Goal: Task Accomplishment & Management: Manage account settings

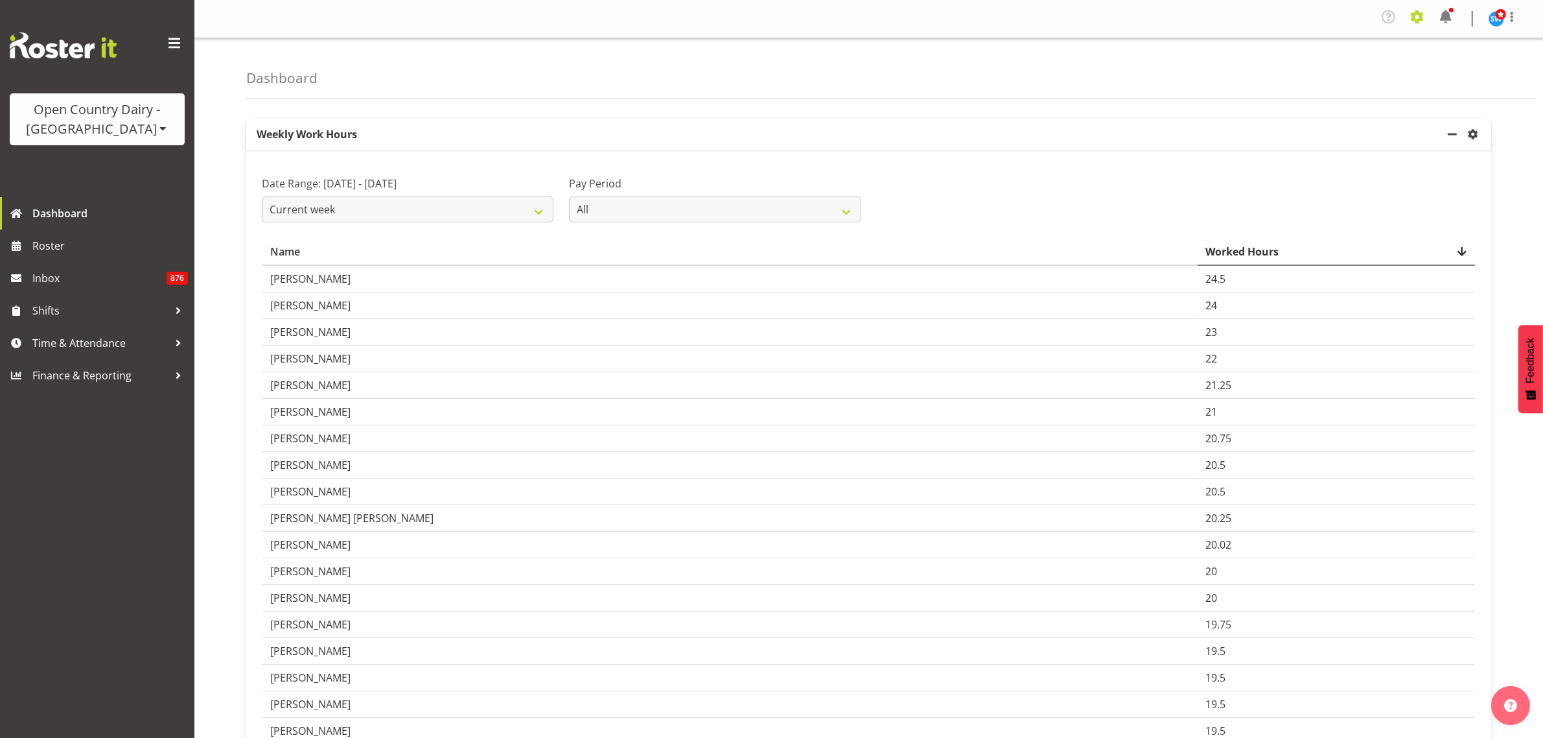
click at [1415, 21] on span at bounding box center [1417, 16] width 21 height 21
click at [1329, 140] on link "Employees" at bounding box center [1338, 143] width 180 height 23
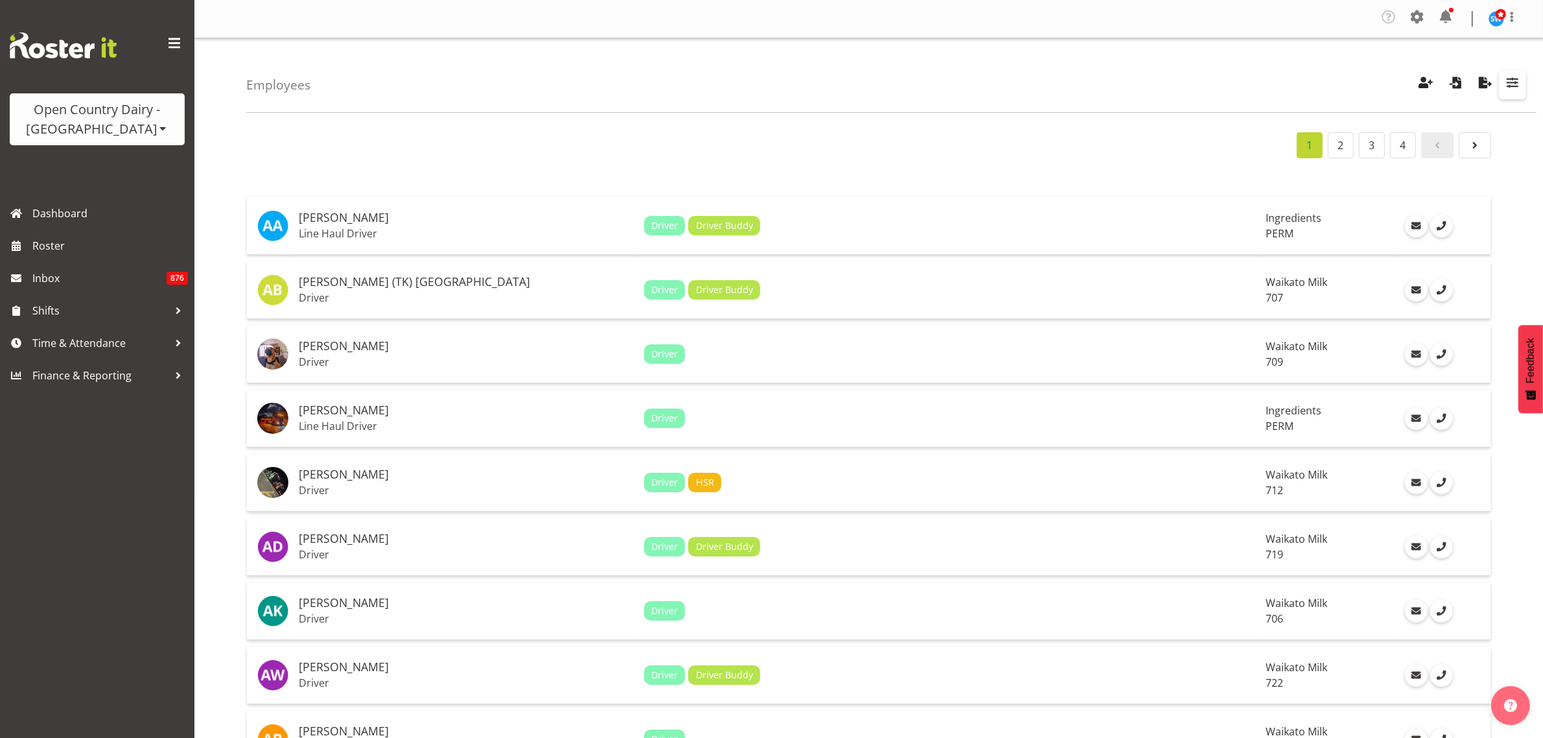
click at [1512, 79] on span "button" at bounding box center [1512, 82] width 17 height 17
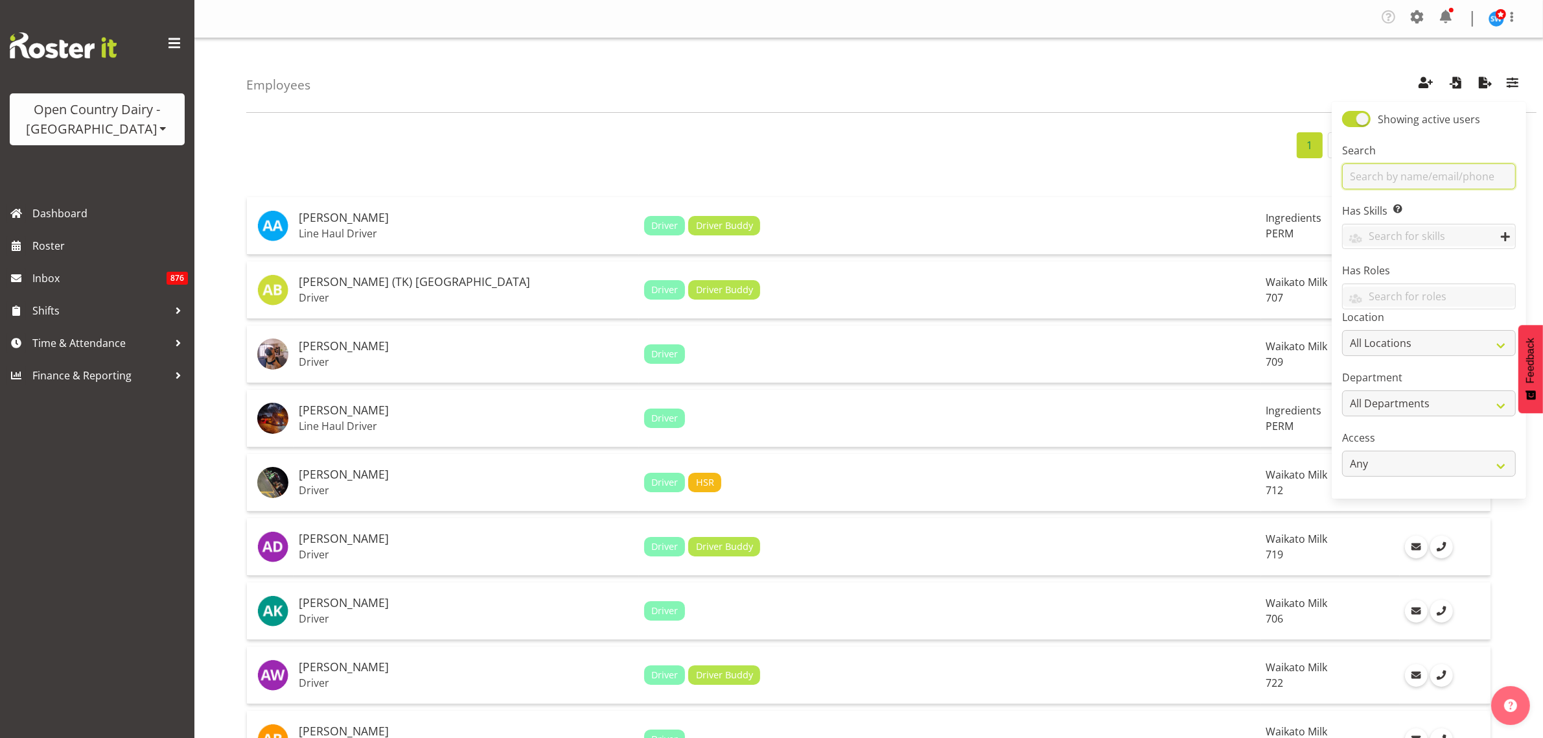
click at [1395, 175] on input "text" at bounding box center [1429, 176] width 174 height 26
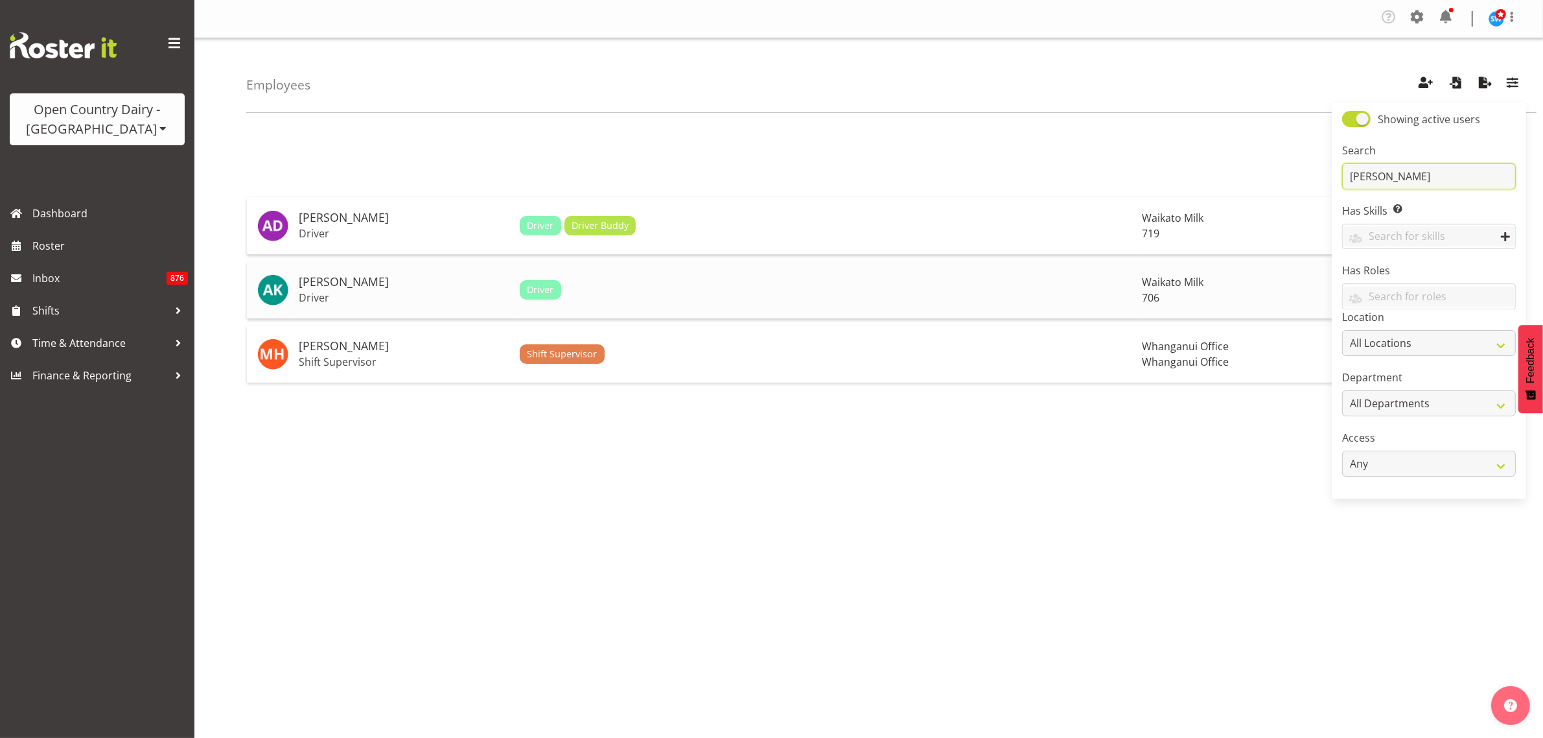
type input "andrew"
click at [305, 284] on h5 "[PERSON_NAME]" at bounding box center [404, 281] width 211 height 13
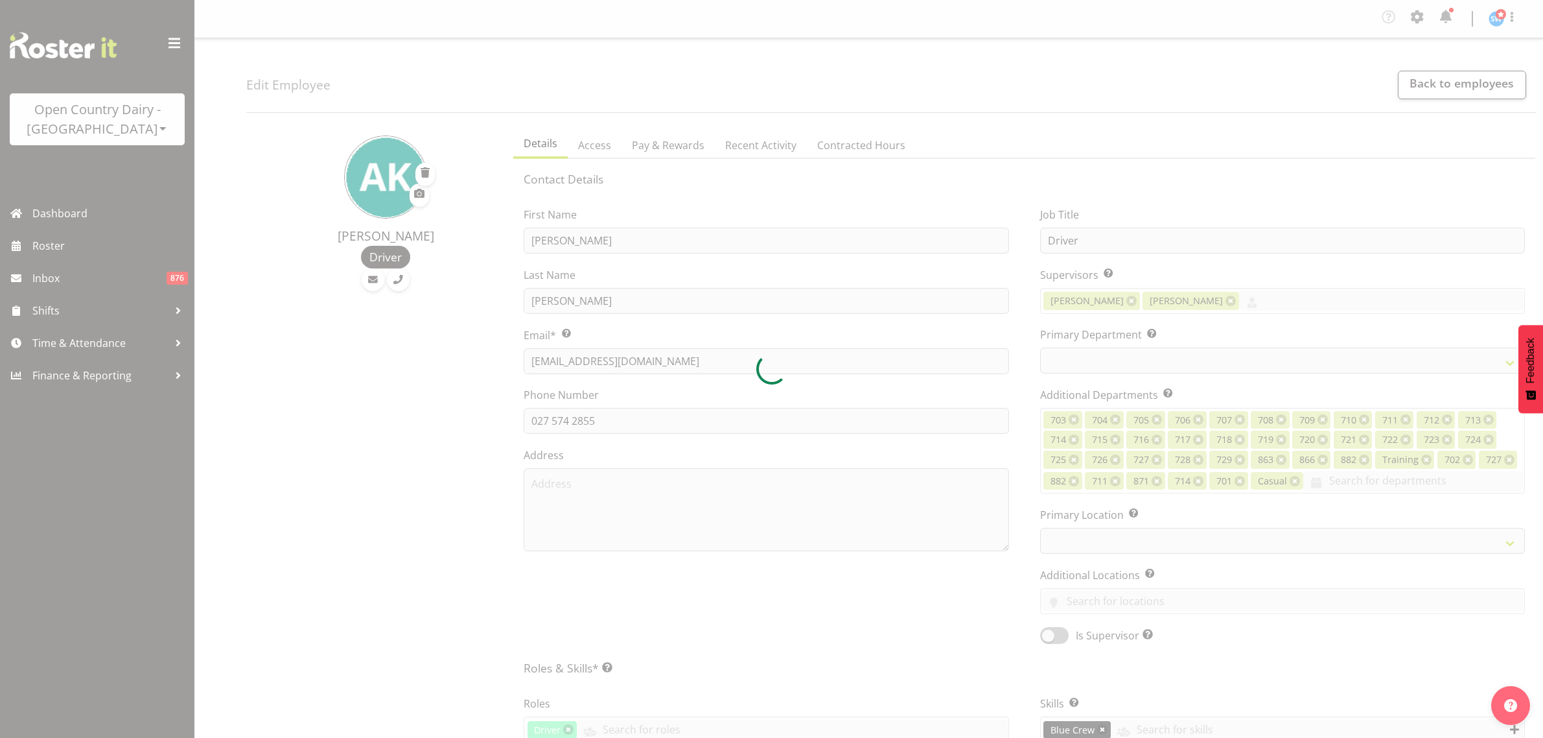
select select "TimelineWeek"
select select
select select "1054"
select select "721"
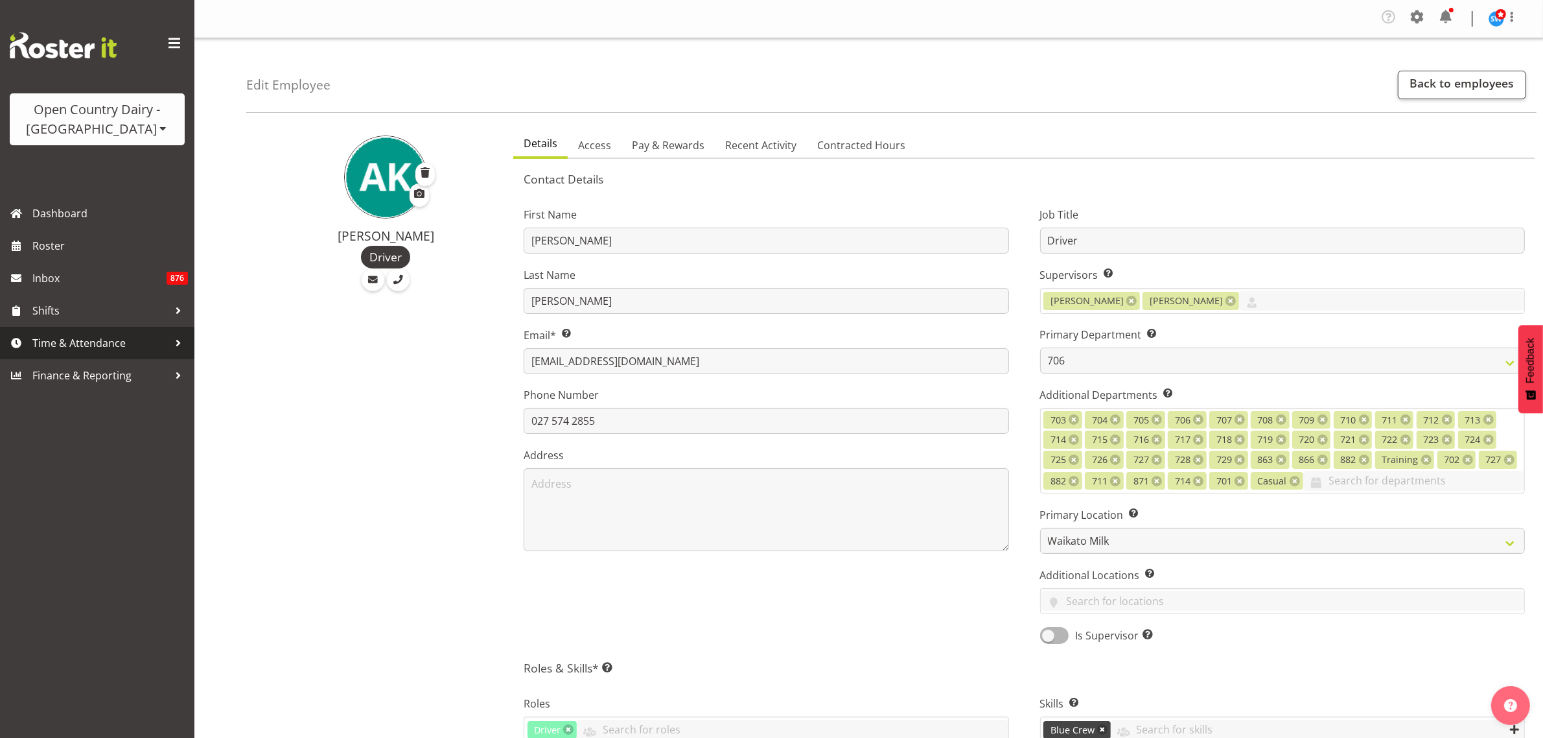
click at [92, 338] on span "Time & Attendance" at bounding box center [100, 342] width 136 height 19
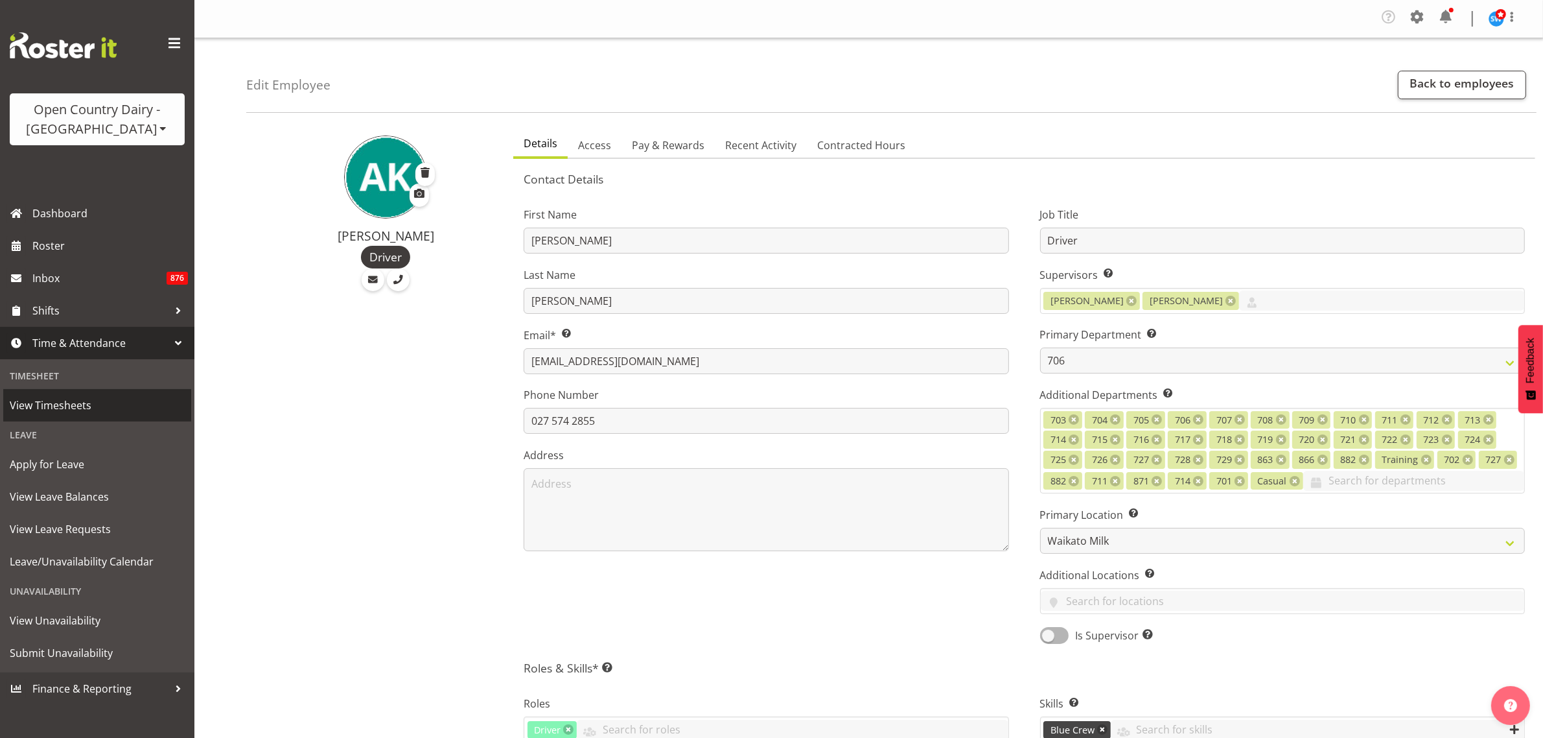
click at [78, 399] on span "View Timesheets" at bounding box center [97, 404] width 175 height 19
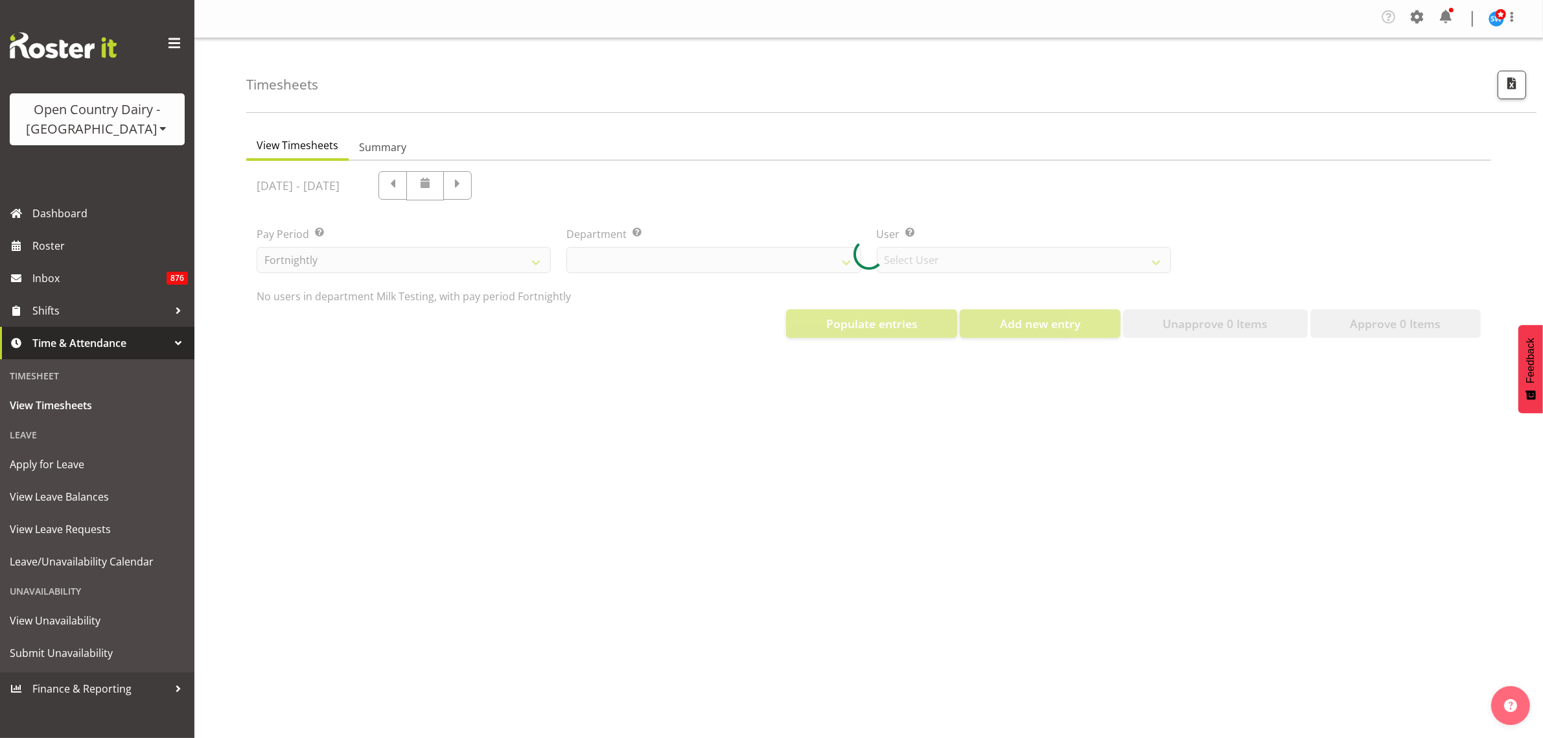
select select "733"
select select "7414"
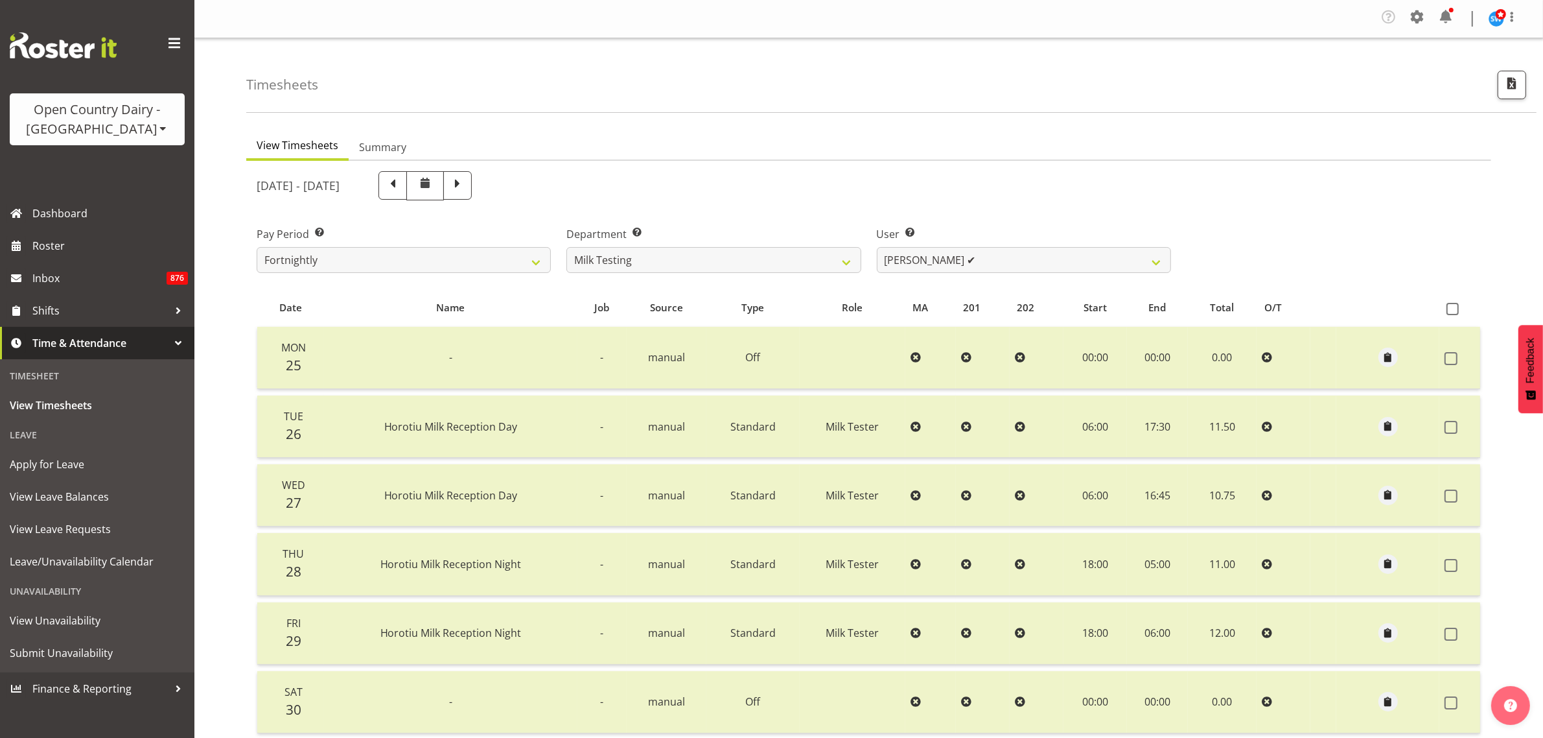
click at [1068, 183] on div "August 25th - August 31st 2025" at bounding box center [714, 185] width 915 height 29
click at [843, 268] on select "701 702 703 704 705 706 707 708 709 710 711 712 713 714 715 716 717 718 719 720" at bounding box center [714, 260] width 294 height 26
select select "721"
click at [567, 247] on select "701 702 703 704 705 706 707 708 709 710 711 712 713 714 715 716 717 718 719 720" at bounding box center [714, 260] width 294 height 26
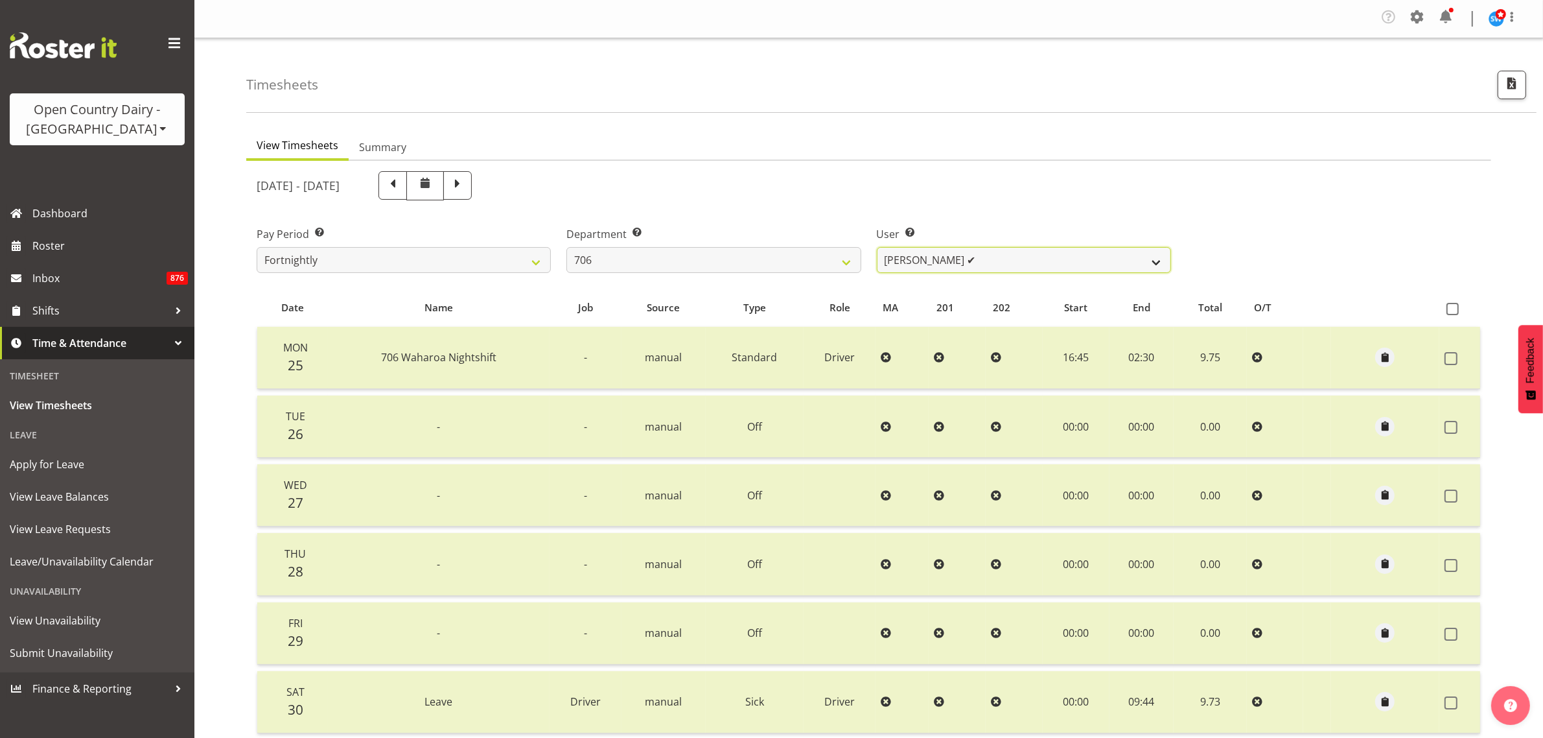
click at [1152, 259] on select "Andrew Kearns ✔ Len Symons ✔ Mark Ansley ✔ Paul Griffin ✔" at bounding box center [1024, 260] width 294 height 26
click at [877, 247] on select "Andrew Kearns ✔ Len Symons ✔ Mark Ansley ✔ Paul Griffin ✔" at bounding box center [1024, 260] width 294 height 26
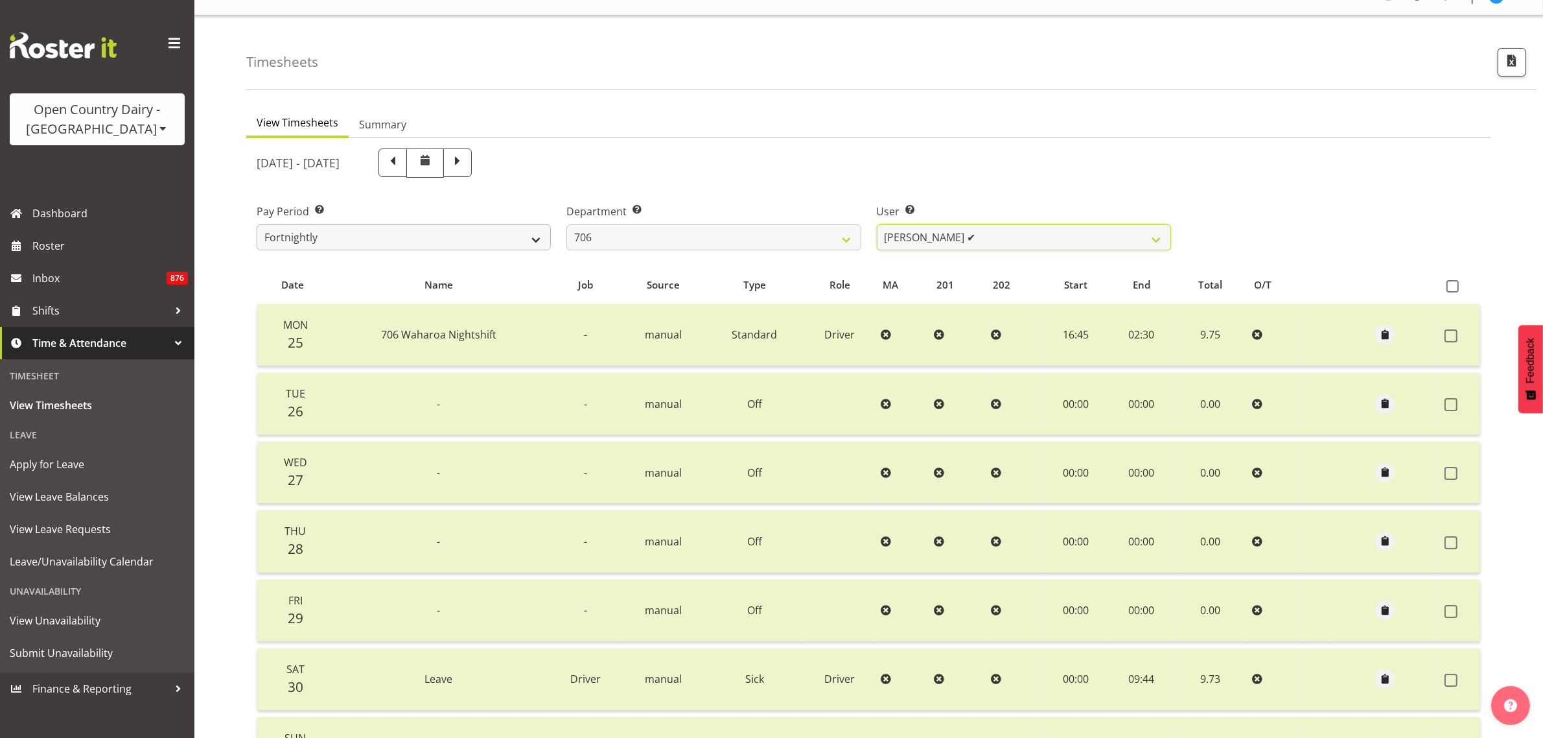
scroll to position [19, 0]
click at [401, 173] on span at bounding box center [392, 164] width 17 height 17
select select
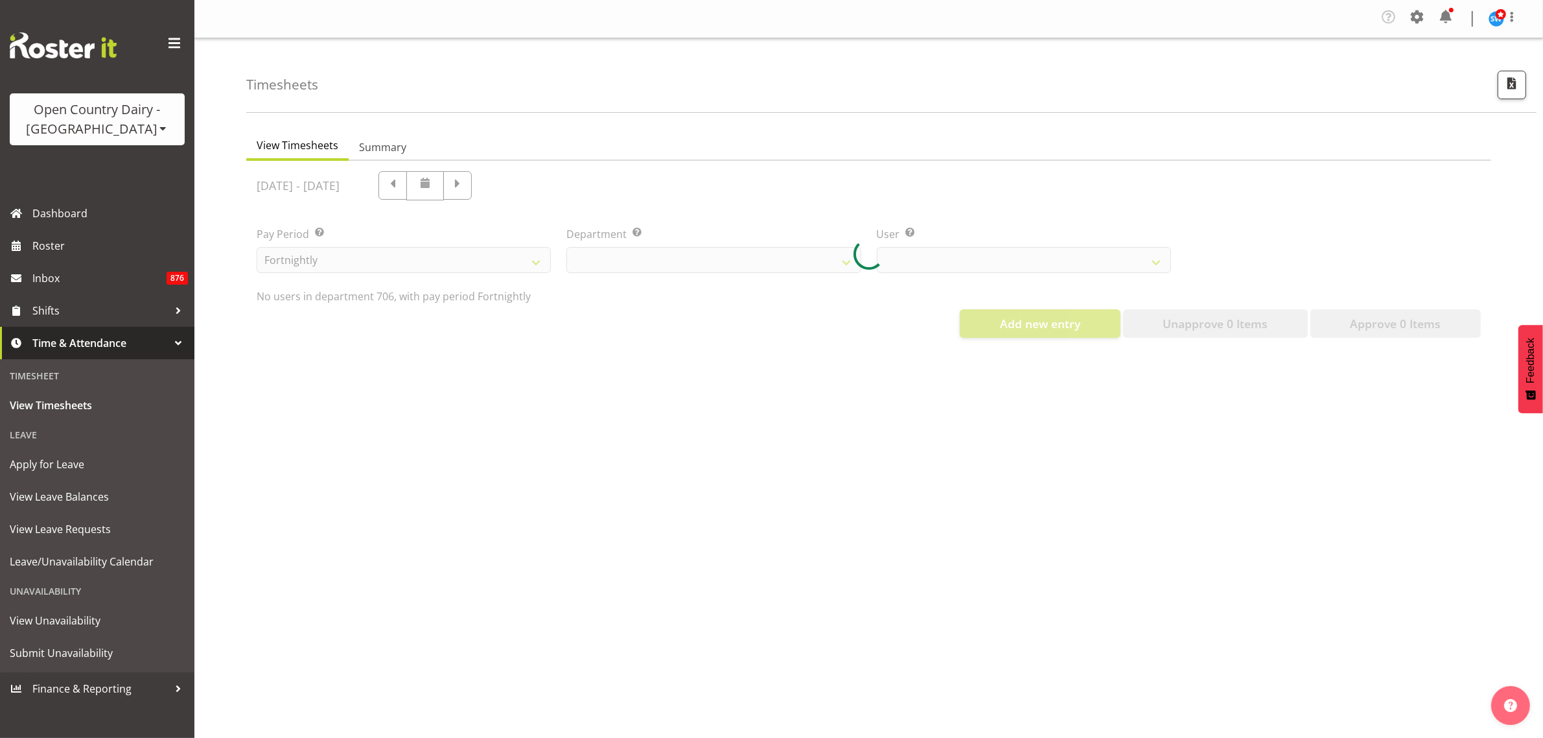
select select "721"
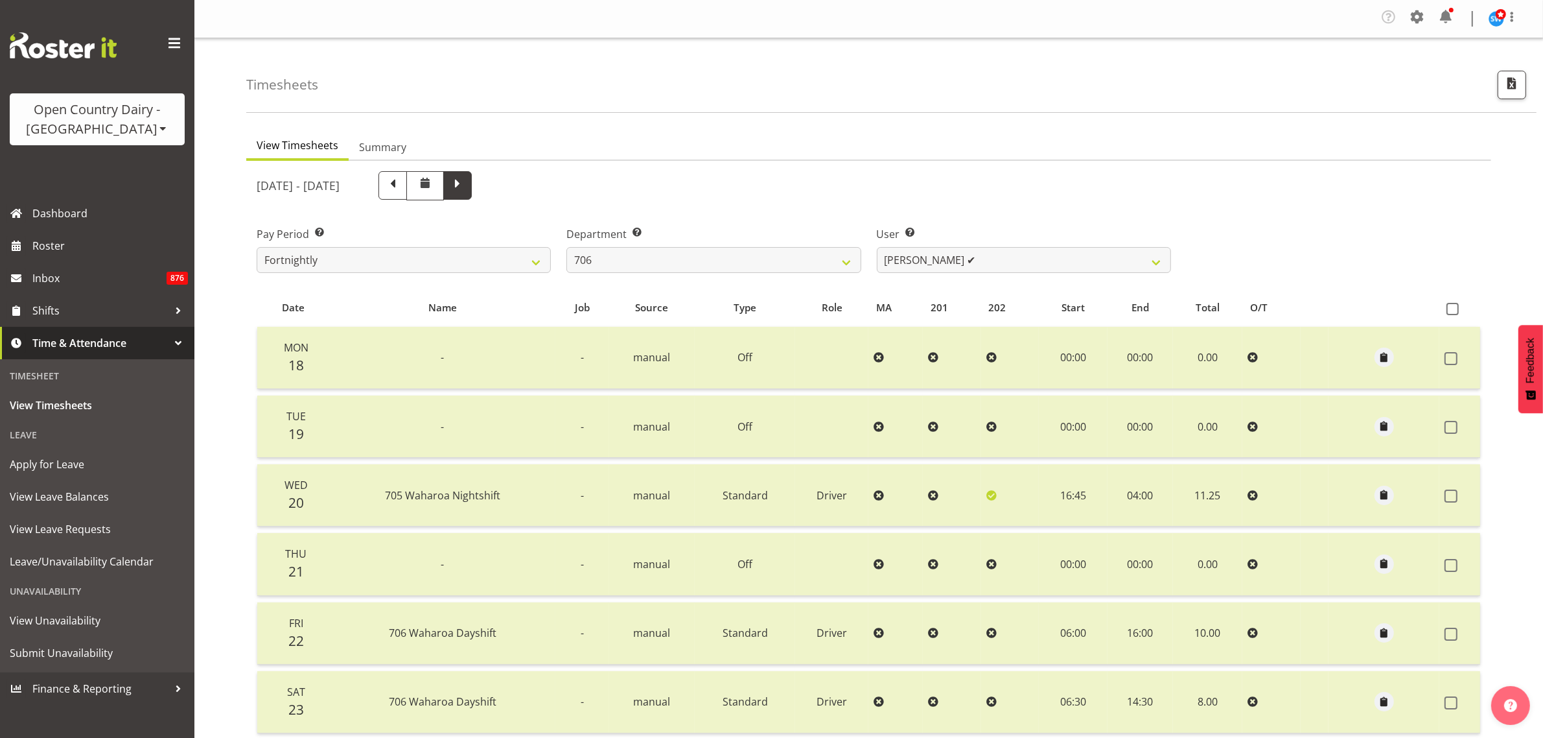
click at [466, 192] on span at bounding box center [457, 184] width 17 height 17
select select
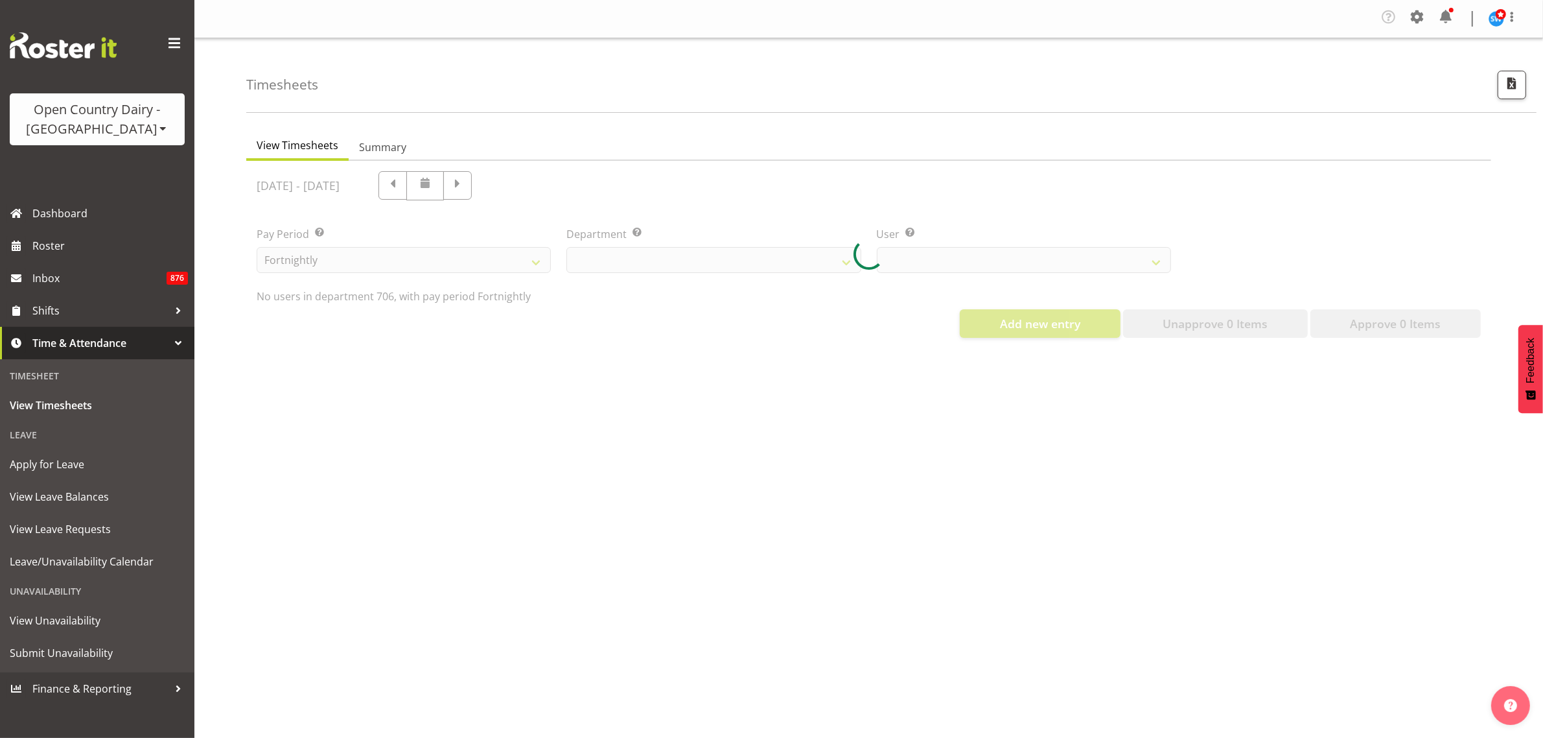
select select "721"
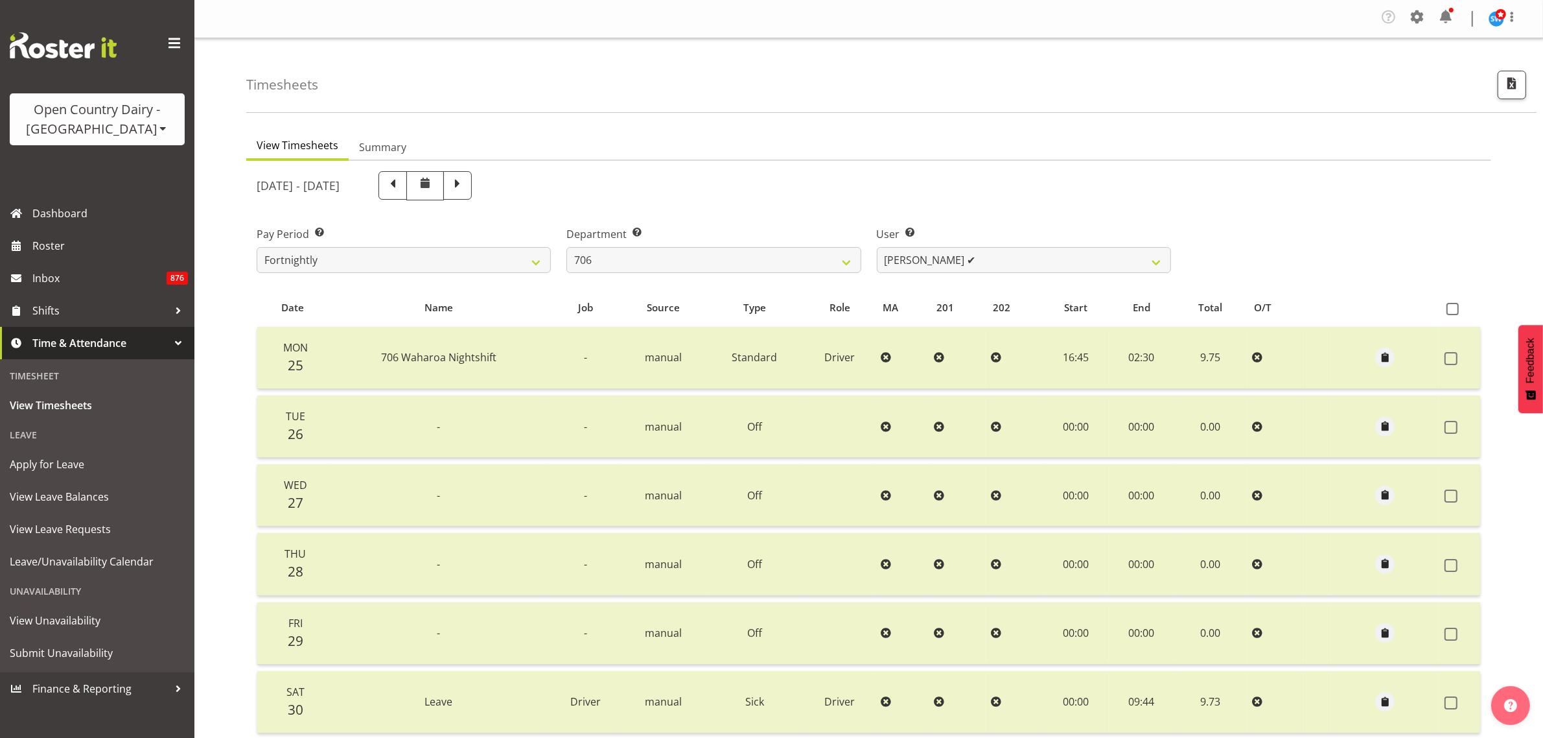
click at [930, 154] on ul "View Timesheets Summary" at bounding box center [868, 146] width 1245 height 29
click at [864, 150] on ul "View Timesheets Summary" at bounding box center [868, 146] width 1245 height 29
